Goal: Find specific page/section: Find specific page/section

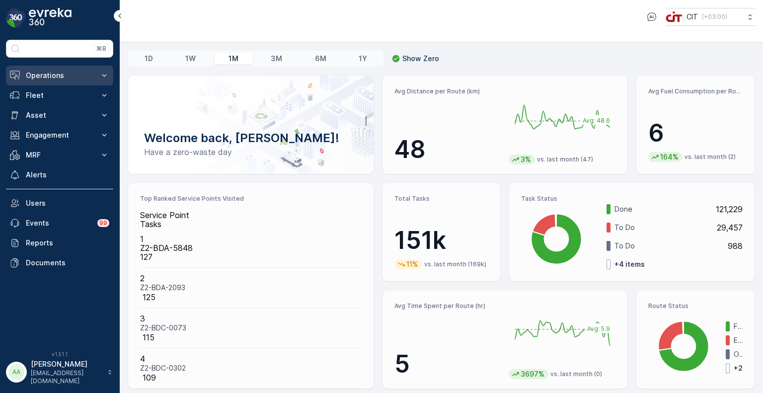
click at [51, 72] on p "Operations" at bounding box center [60, 76] width 68 height 10
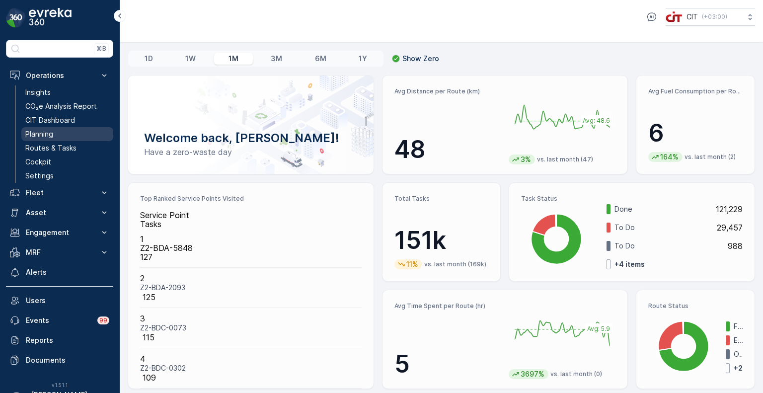
click at [49, 130] on p "Planning" at bounding box center [39, 134] width 28 height 10
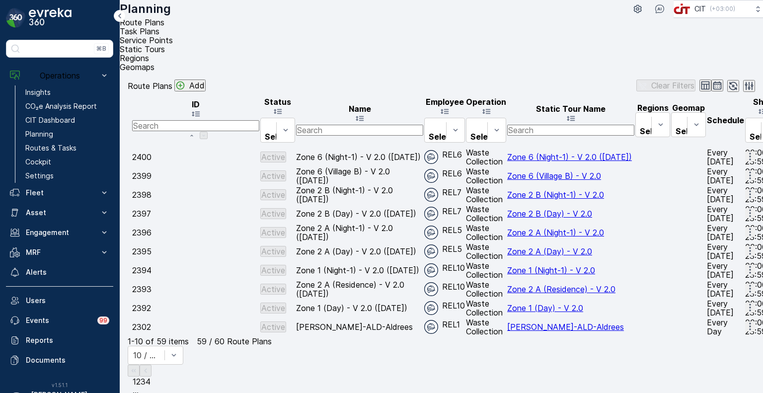
click at [173, 38] on span "Service Points" at bounding box center [146, 40] width 53 height 10
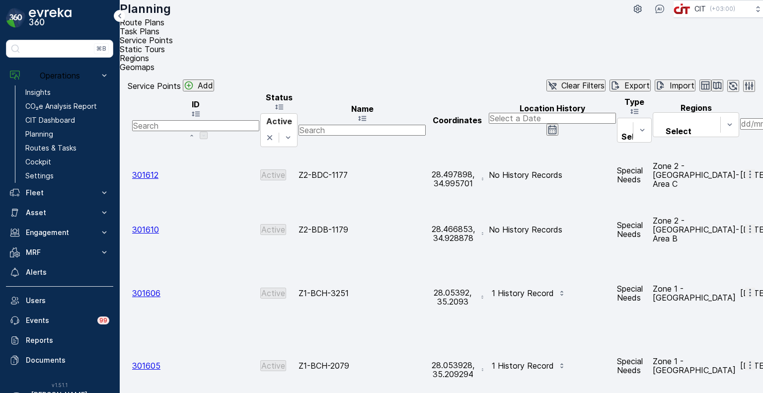
click at [384, 125] on input "text" at bounding box center [362, 130] width 127 height 11
type input "z6-"
